Goal: Find specific page/section: Find specific page/section

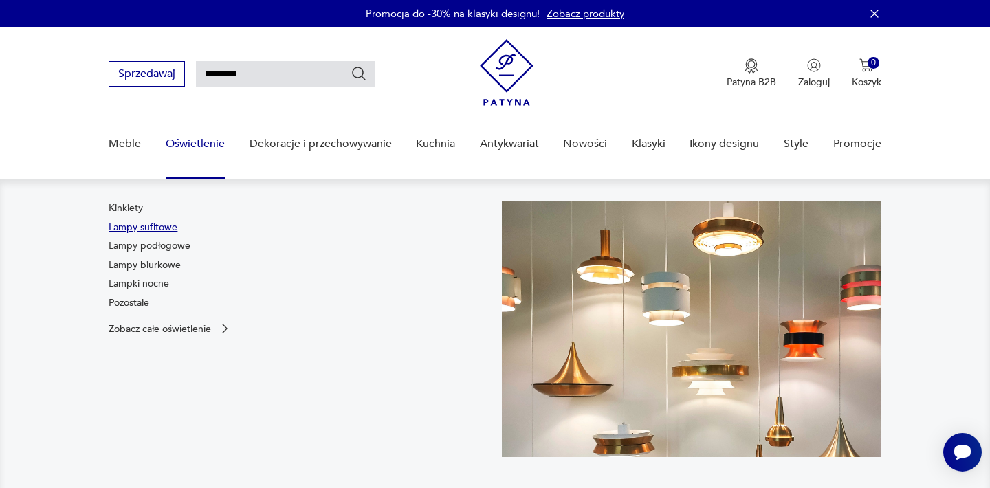
click at [155, 231] on link "Lampy sufitowe" at bounding box center [143, 228] width 69 height 14
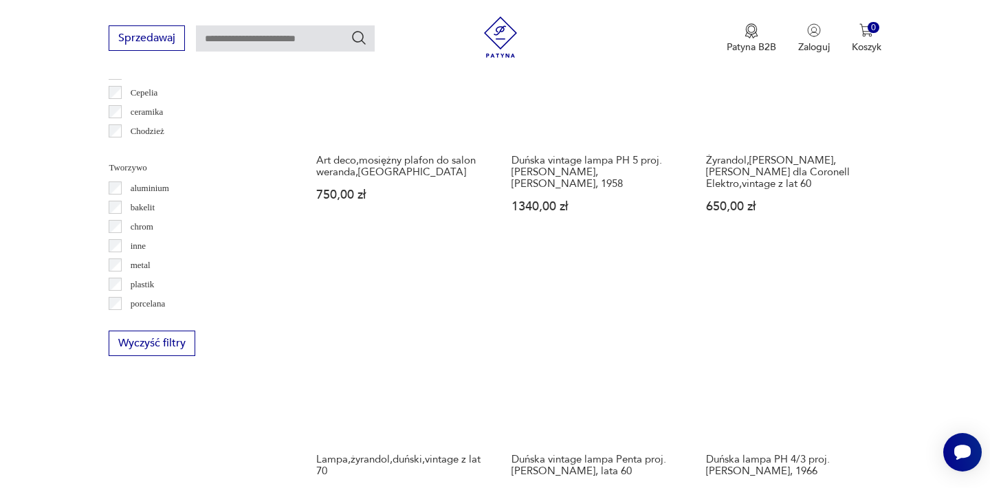
scroll to position [1263, 0]
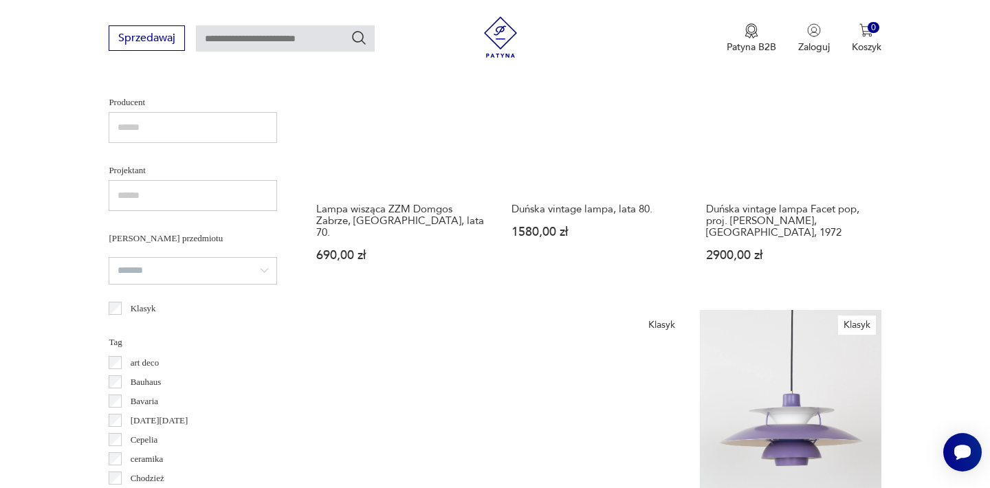
scroll to position [961, 0]
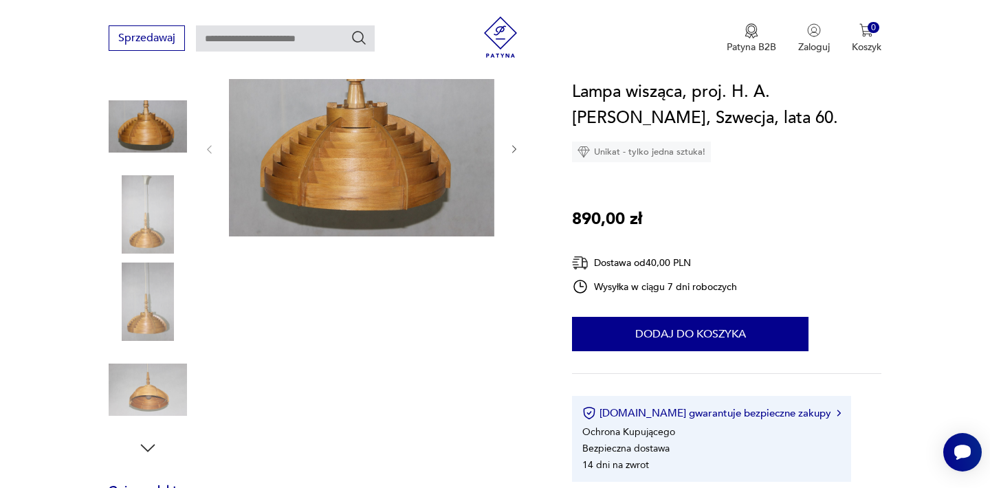
click at [152, 218] on img at bounding box center [148, 214] width 78 height 78
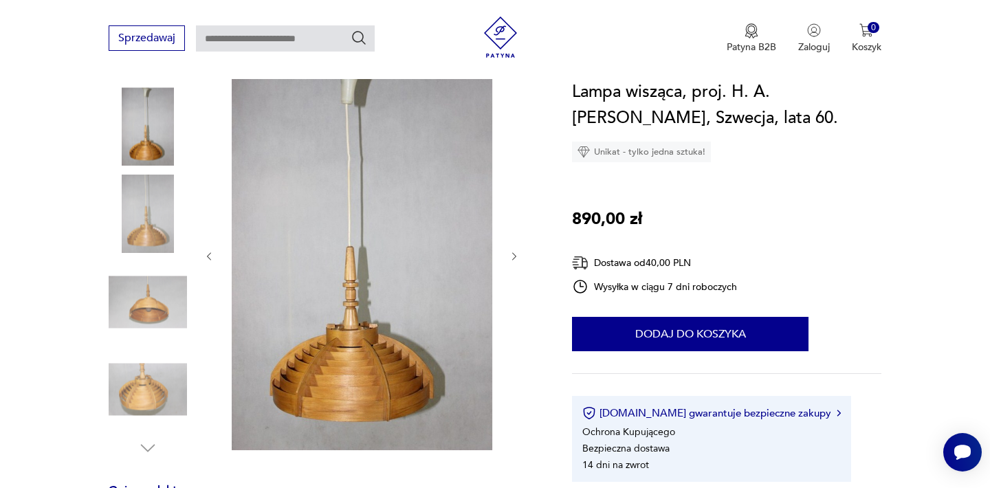
click at [146, 278] on img at bounding box center [148, 302] width 78 height 78
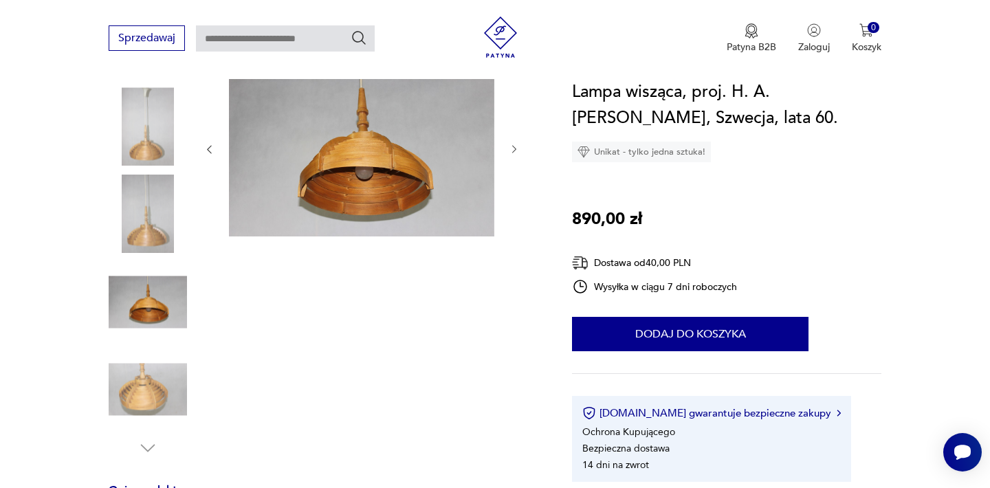
click at [142, 333] on img at bounding box center [148, 302] width 78 height 78
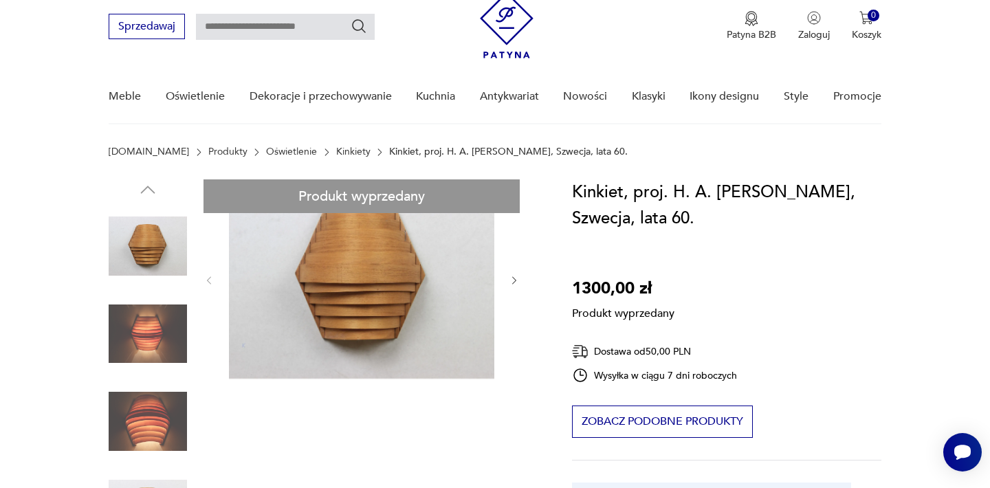
scroll to position [90, 0]
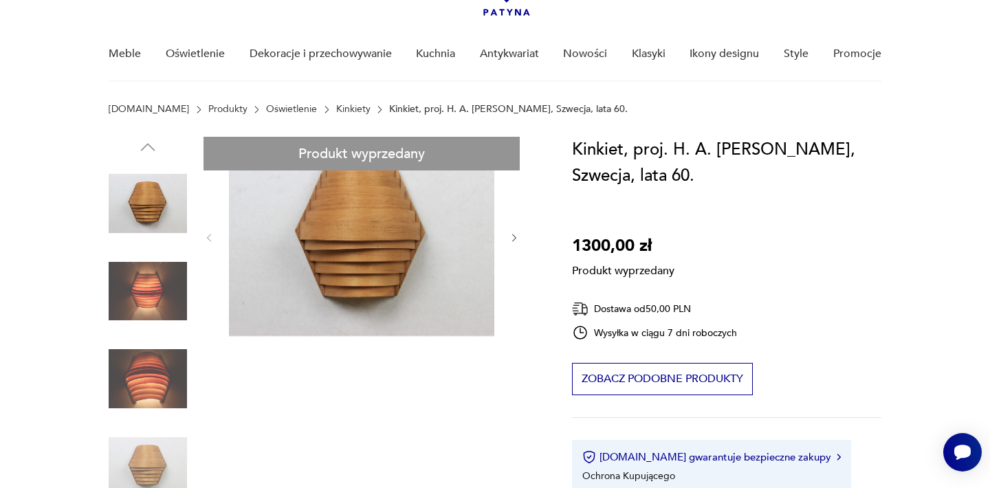
click at [151, 301] on div "Produkt wyprzedany Opis produktu Kinkiet wyprodukowany w Szwecji w latach 60. Z…" at bounding box center [324, 495] width 430 height 717
click at [139, 270] on div "Produkt wyprzedany Opis produktu Kinkiet wyprodukowany w Szwecji w latach 60. Z…" at bounding box center [324, 495] width 430 height 717
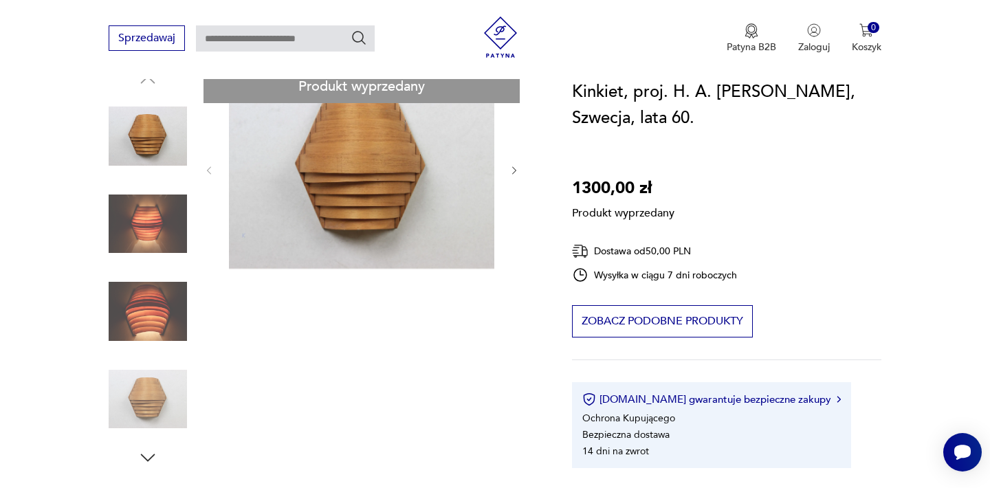
scroll to position [182, 0]
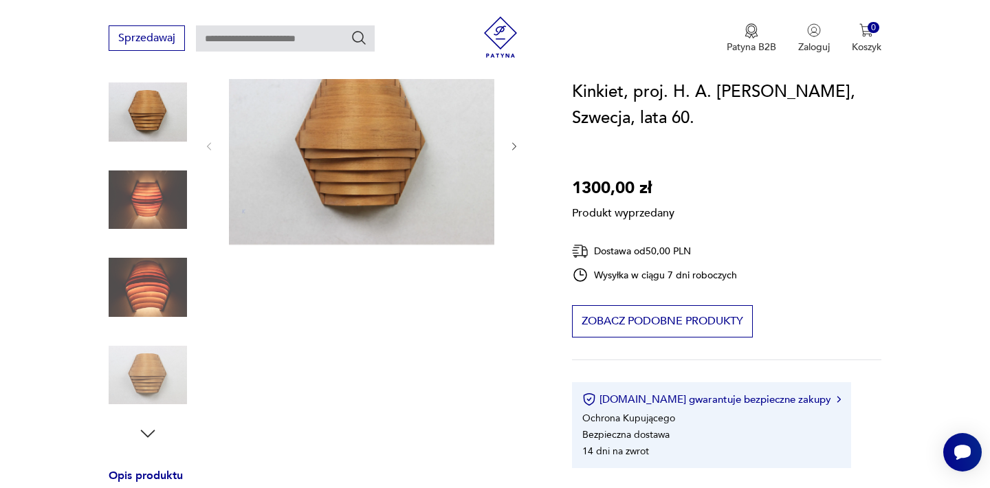
click at [134, 298] on div "Produkt wyprzedany Opis produktu Kinkiet wyprodukowany w Szwecji w latach 60. Z…" at bounding box center [324, 403] width 430 height 717
